Goal: Transaction & Acquisition: Obtain resource

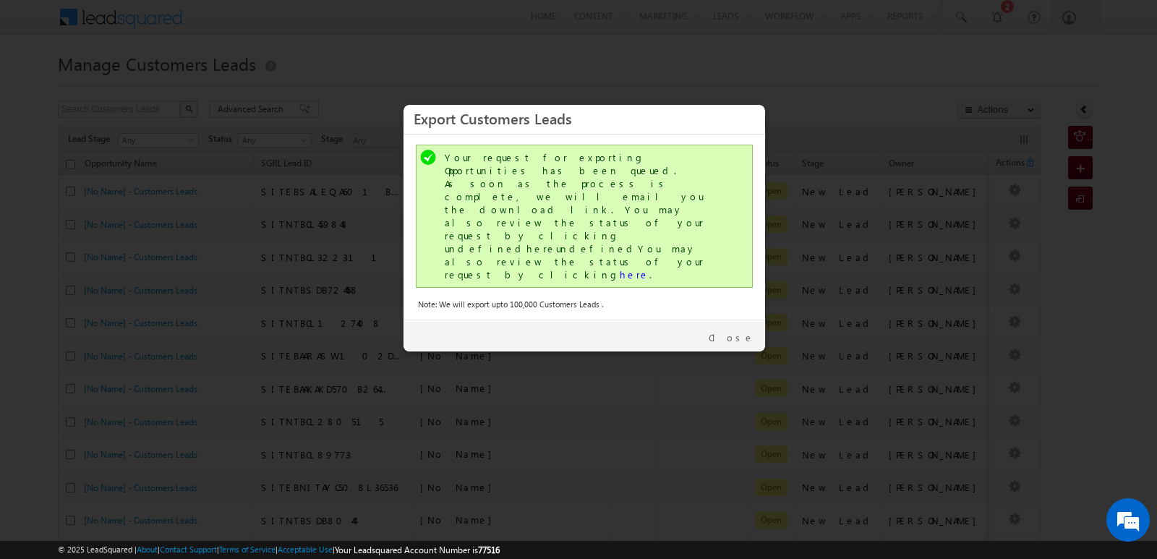
click at [745, 331] on link "Close" at bounding box center [731, 337] width 46 height 13
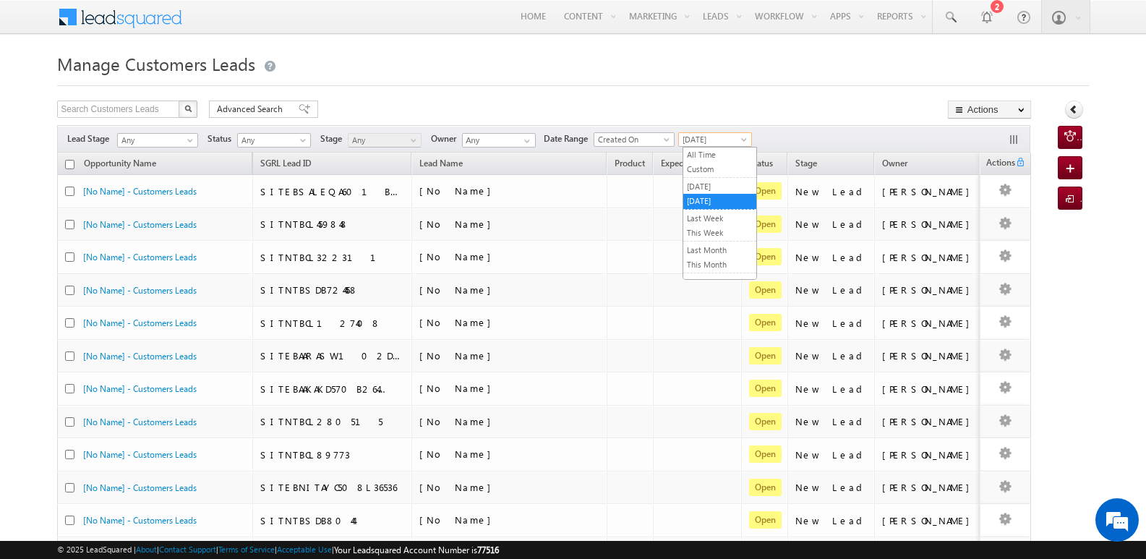
click at [705, 138] on span "[DATE]" at bounding box center [713, 139] width 69 height 13
click at [717, 253] on link "Last Month" at bounding box center [719, 250] width 73 height 13
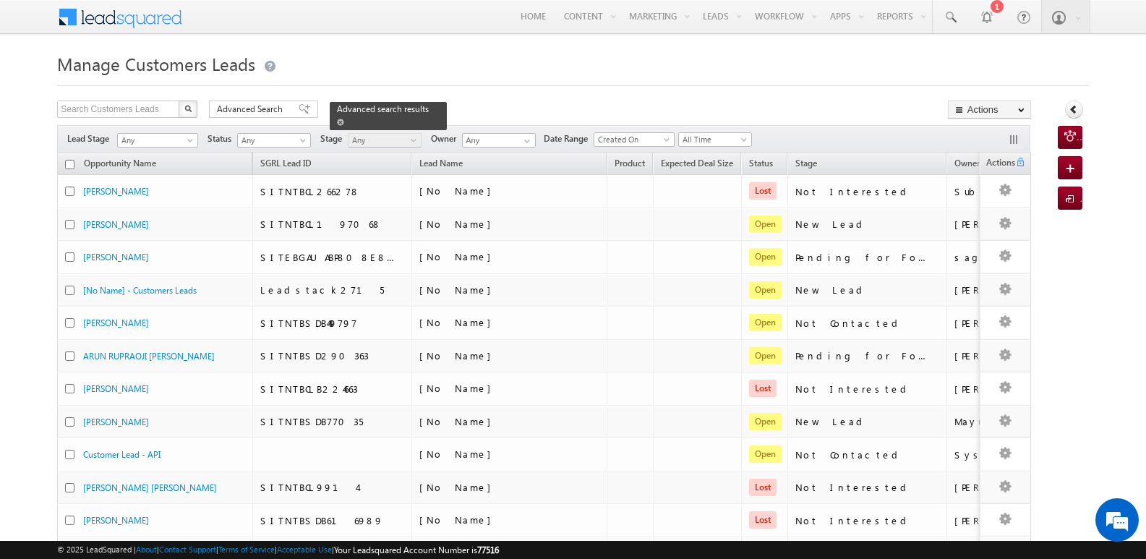
click at [424, 108] on div "Advanced search results" at bounding box center [388, 116] width 117 height 28
click at [421, 109] on div "Advanced search results" at bounding box center [388, 116] width 117 height 28
click at [344, 119] on span at bounding box center [340, 122] width 7 height 7
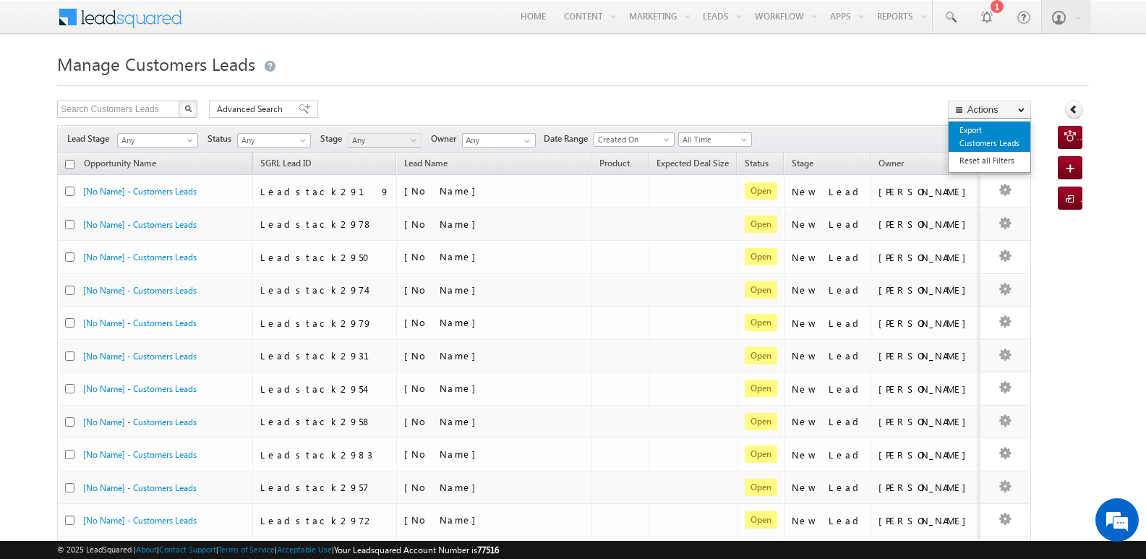
click at [967, 132] on link "Export Customers Leads" at bounding box center [989, 136] width 82 height 30
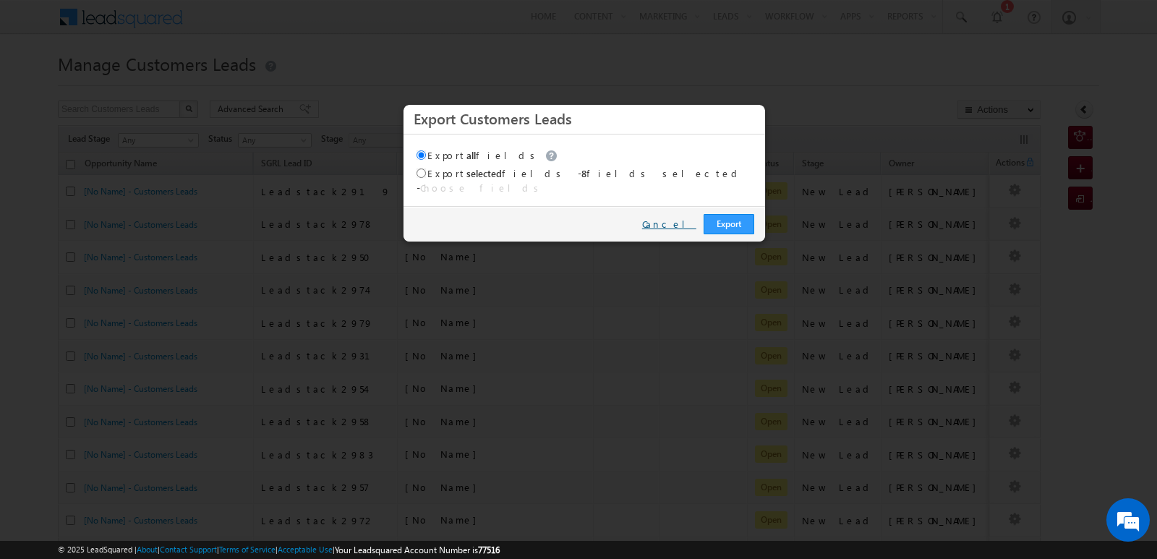
click at [675, 219] on link "Cancel" at bounding box center [669, 224] width 54 height 13
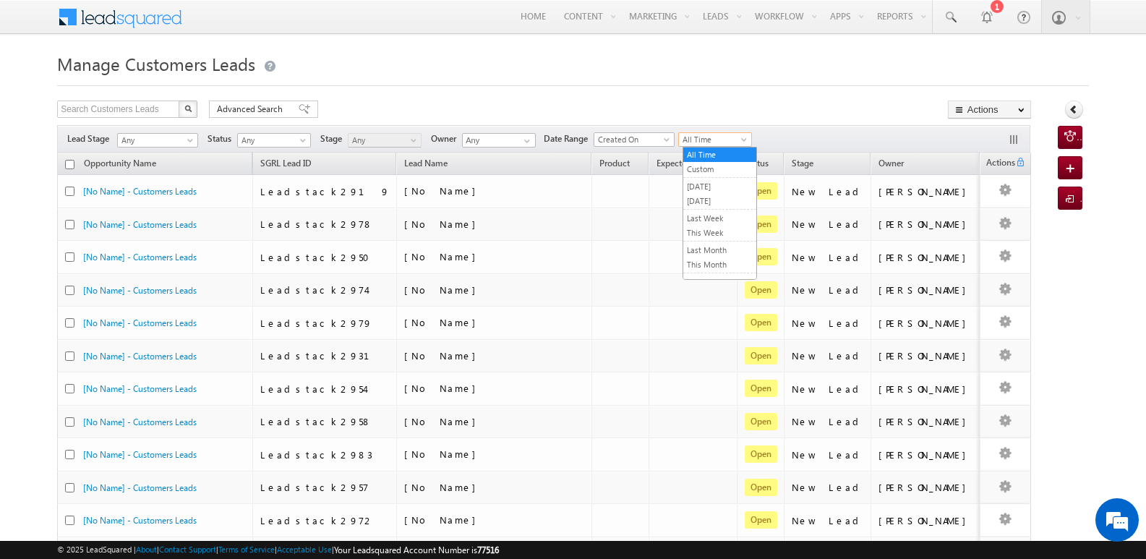
click at [701, 137] on span "All Time" at bounding box center [713, 139] width 69 height 13
click at [717, 248] on link "Last Month" at bounding box center [719, 250] width 73 height 13
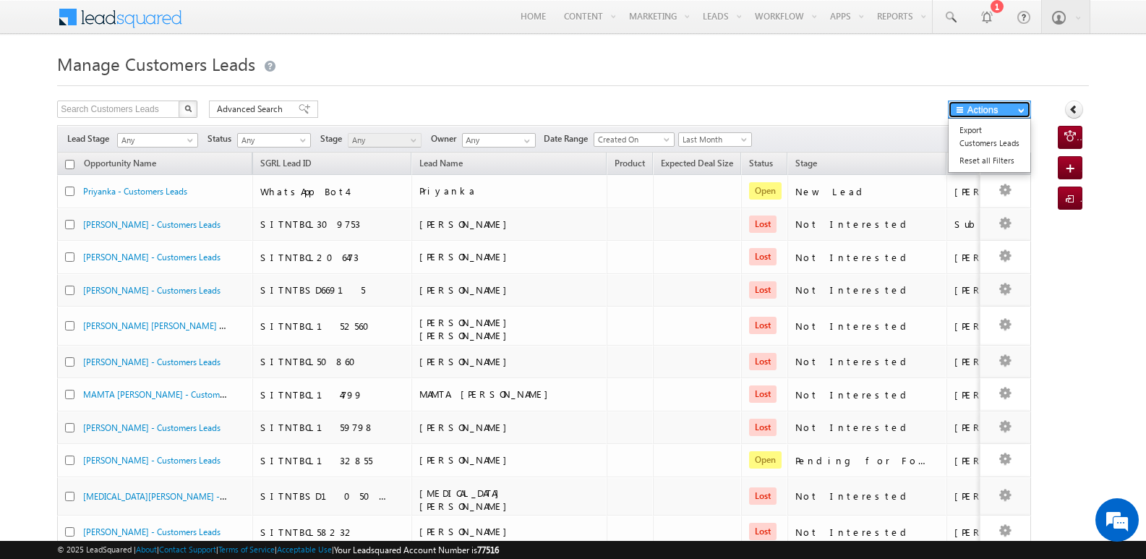
click at [1006, 103] on button "Actions" at bounding box center [989, 109] width 83 height 18
click at [984, 132] on link "Export Customers Leads" at bounding box center [989, 136] width 82 height 30
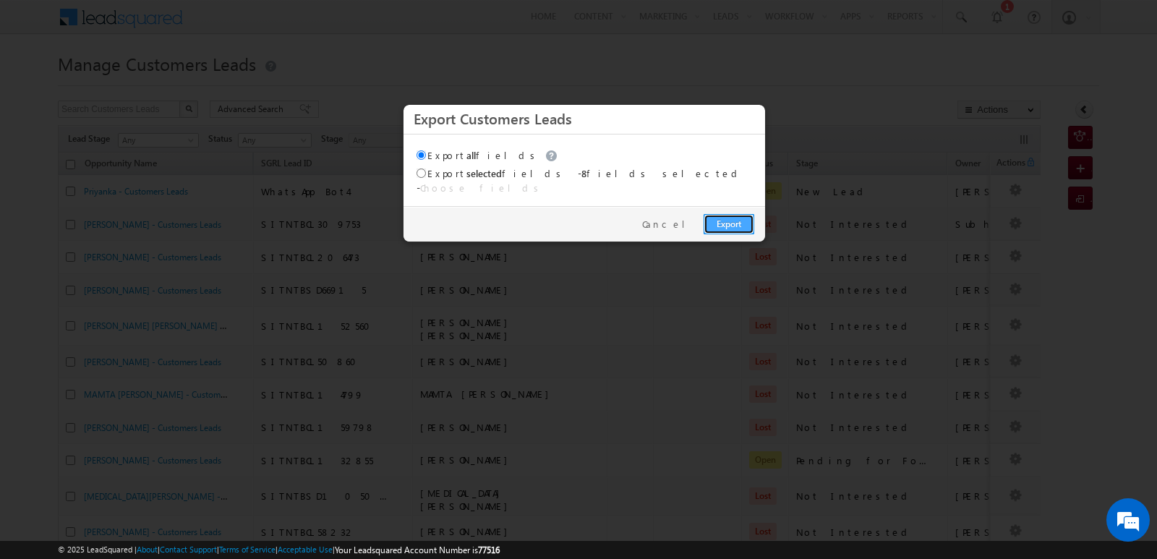
click at [737, 214] on link "Export" at bounding box center [728, 224] width 51 height 20
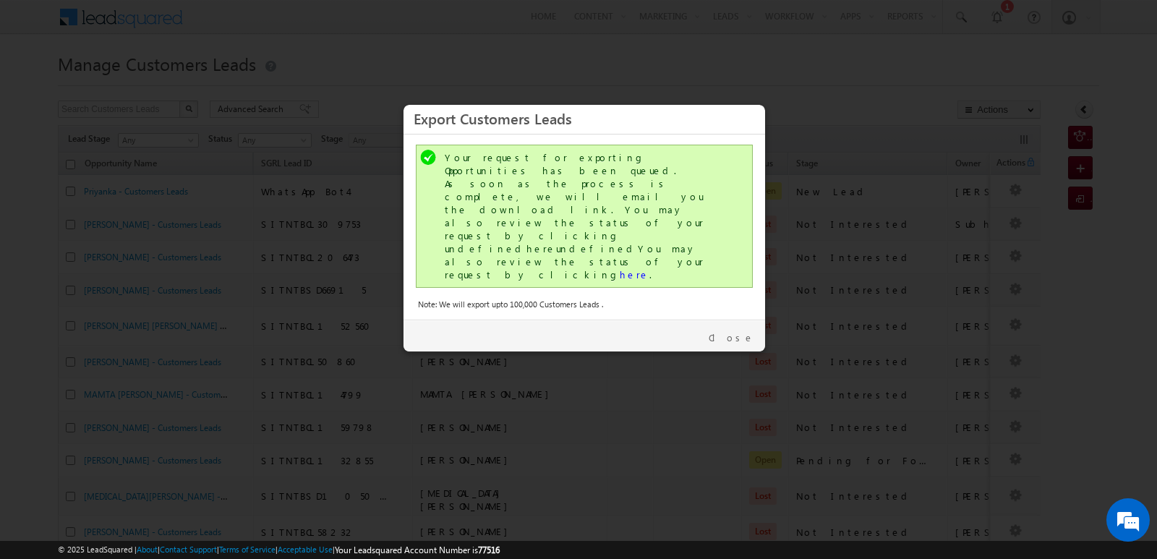
click at [586, 298] on div "Note: We will export upto 100,000 Customers Leads ." at bounding box center [584, 304] width 333 height 13
click at [620, 268] on link "here" at bounding box center [635, 274] width 30 height 12
click at [737, 331] on link "Close" at bounding box center [731, 337] width 46 height 13
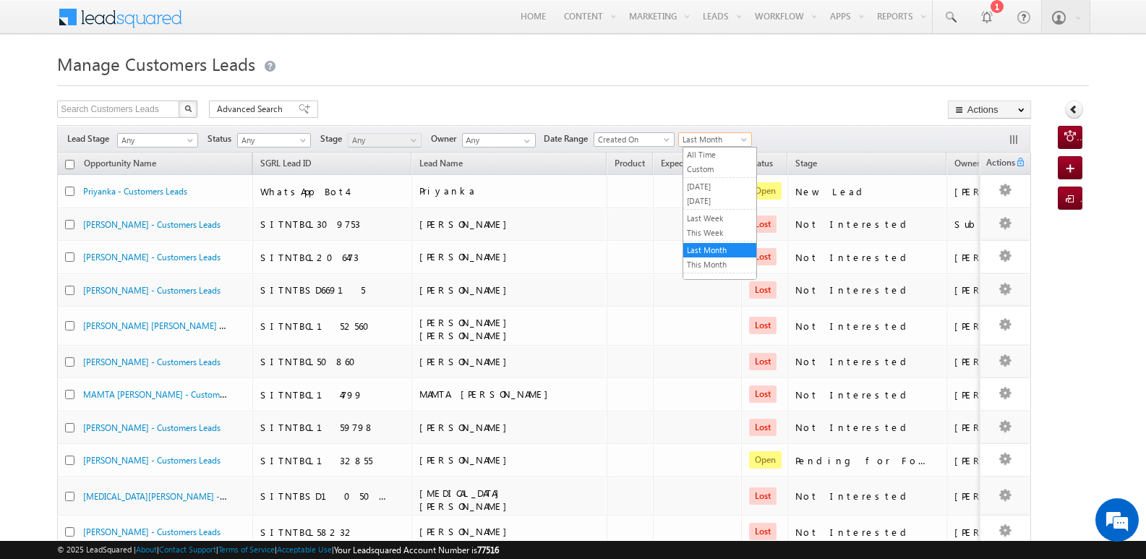
click at [706, 142] on span "Last Month" at bounding box center [713, 139] width 69 height 13
click at [705, 187] on link "[DATE]" at bounding box center [719, 186] width 73 height 13
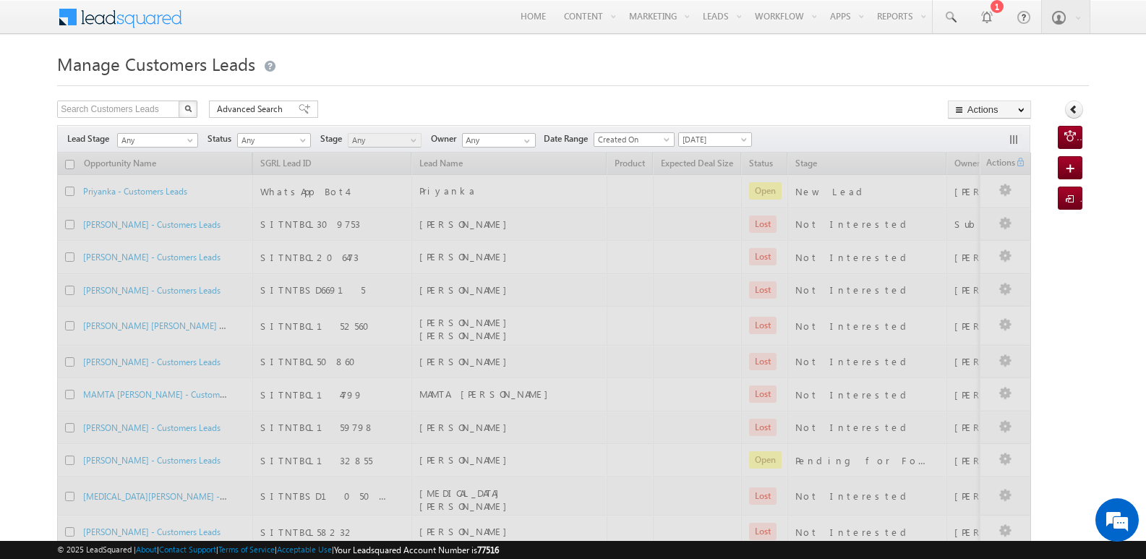
click at [813, 106] on div "Search Customers Leads X 36843 results found Advanced Search Advanced search re…" at bounding box center [544, 110] width 974 height 21
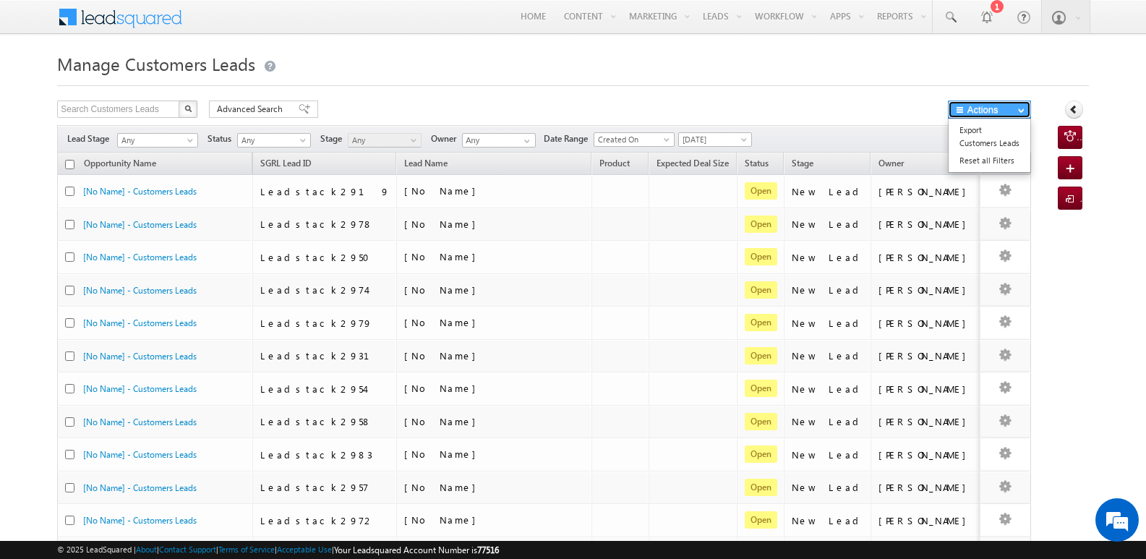
click at [983, 113] on button "Actions" at bounding box center [989, 109] width 83 height 18
click at [971, 144] on link "Export Customers Leads" at bounding box center [989, 136] width 82 height 30
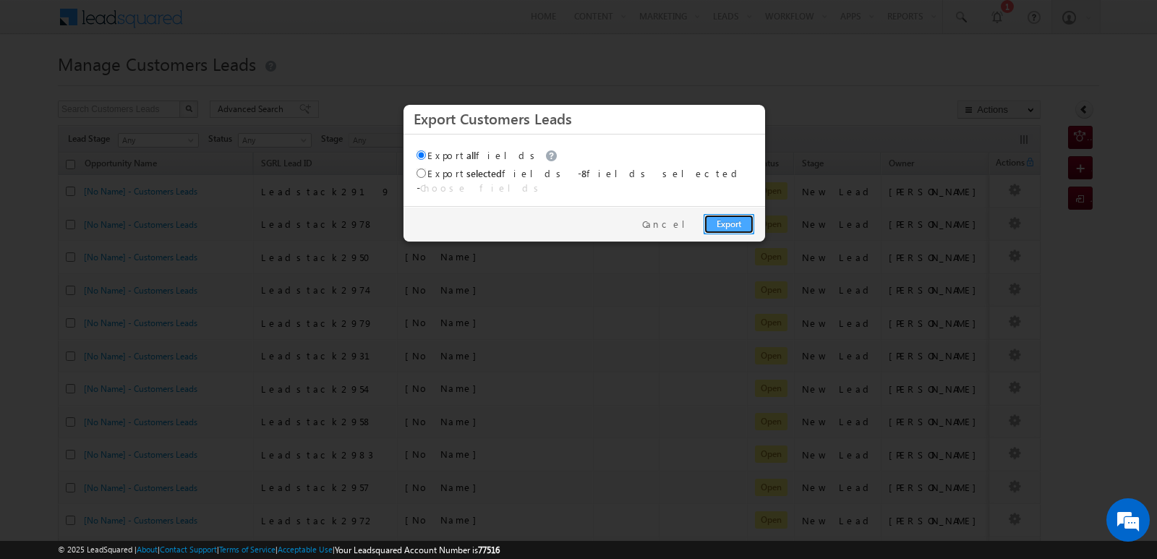
click at [734, 214] on link "Export" at bounding box center [728, 224] width 51 height 20
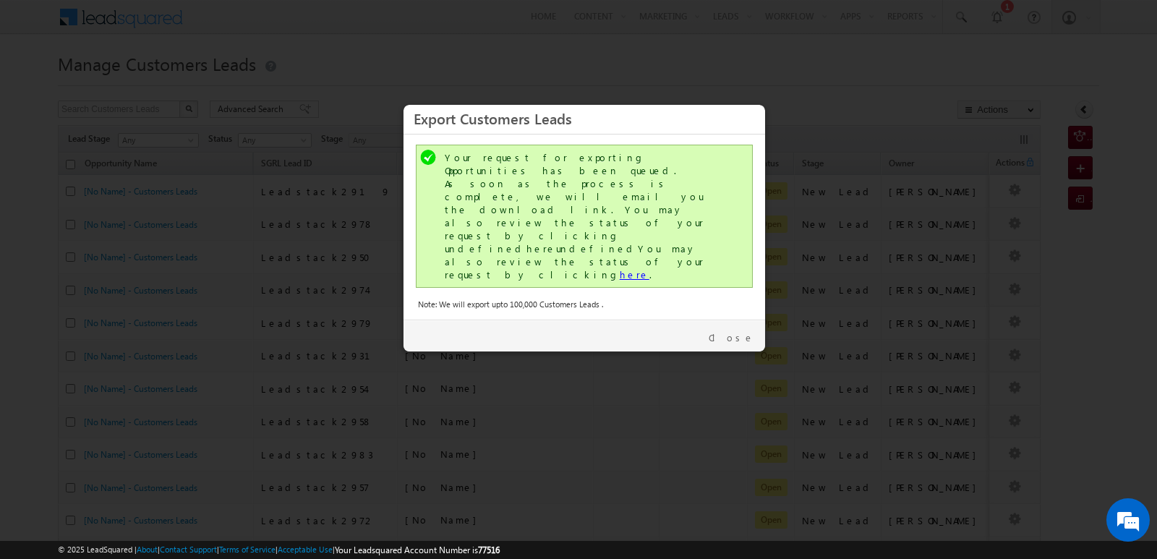
click at [620, 268] on link "here" at bounding box center [635, 274] width 30 height 12
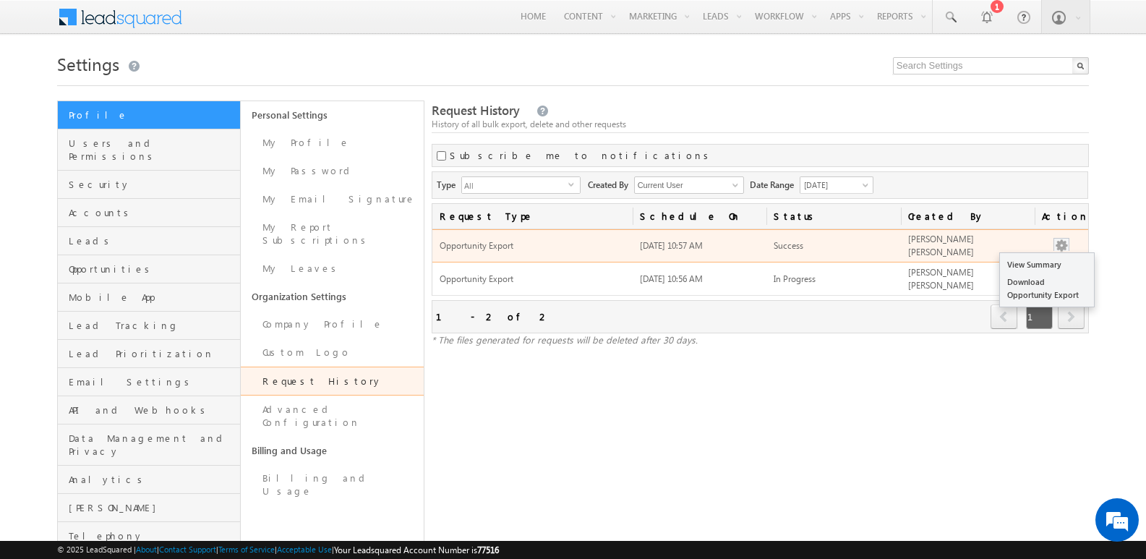
click at [1062, 246] on button "button" at bounding box center [1061, 246] width 14 height 14
click at [1035, 286] on link "Download Opportunity Export" at bounding box center [1047, 288] width 94 height 30
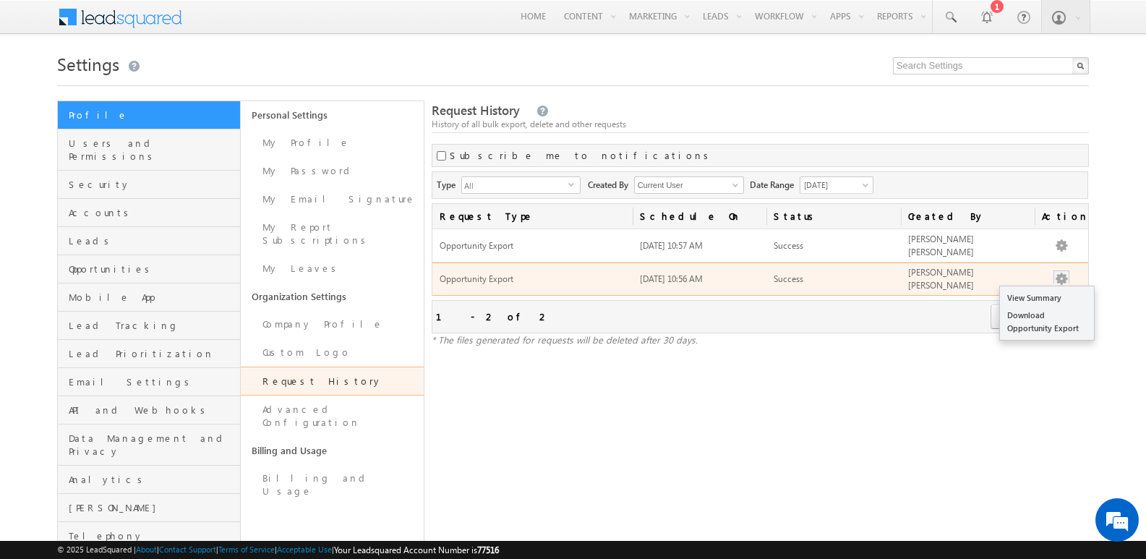
click at [1063, 278] on button "button" at bounding box center [1061, 279] width 14 height 14
click at [1045, 316] on link "Download Opportunity Export" at bounding box center [1047, 322] width 94 height 30
